Goal: Transaction & Acquisition: Purchase product/service

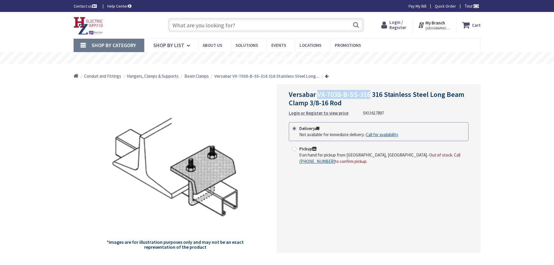
click at [369, 94] on span "Versabar VX-7038-B-SS-316 316 Stainless Steel Long Beam Clamp 3/8-16 Rod" at bounding box center [376, 98] width 175 height 17
